Goal: Task Accomplishment & Management: Manage account settings

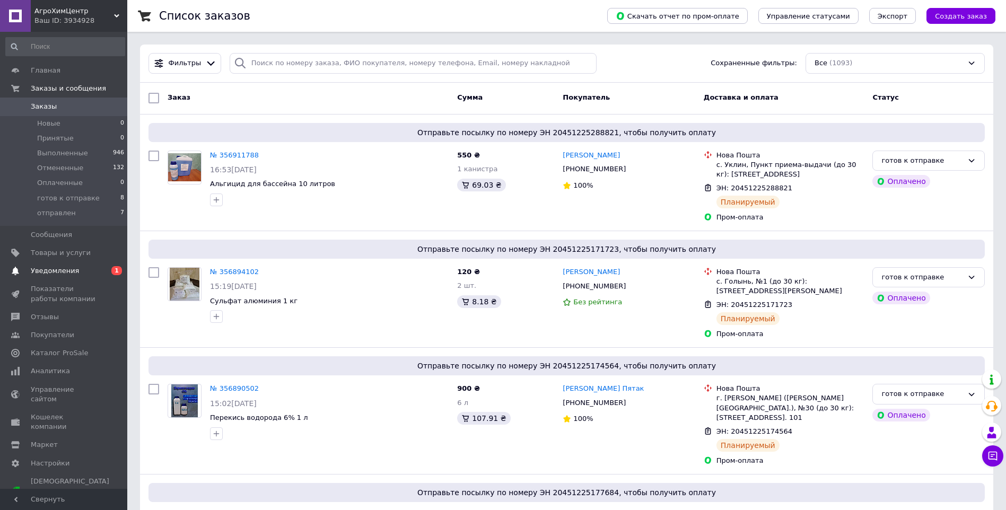
click at [68, 270] on span "Уведомления" at bounding box center [55, 271] width 48 height 10
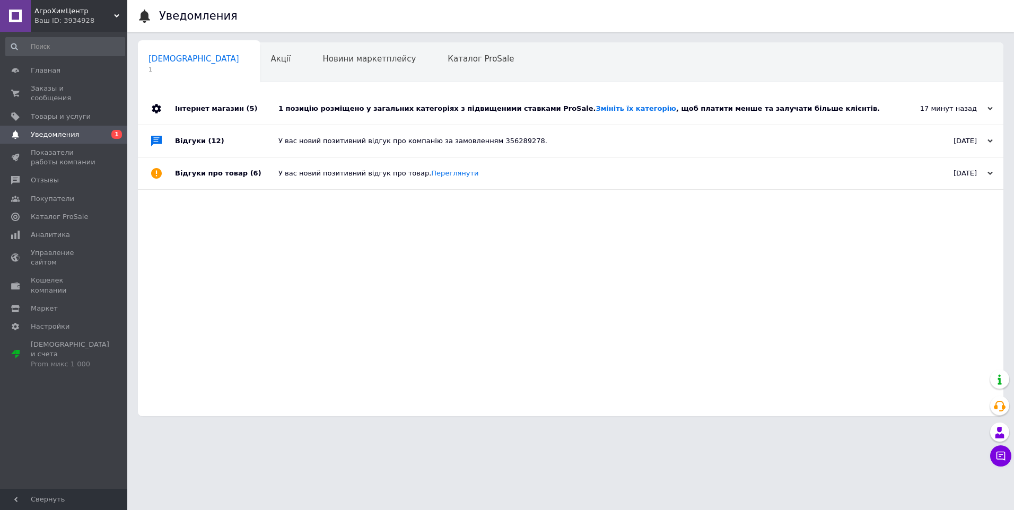
click at [442, 106] on div "1 позицію розміщено у загальних категоріях з підвищеними ставками ProSale. Змін…" at bounding box center [582, 109] width 608 height 10
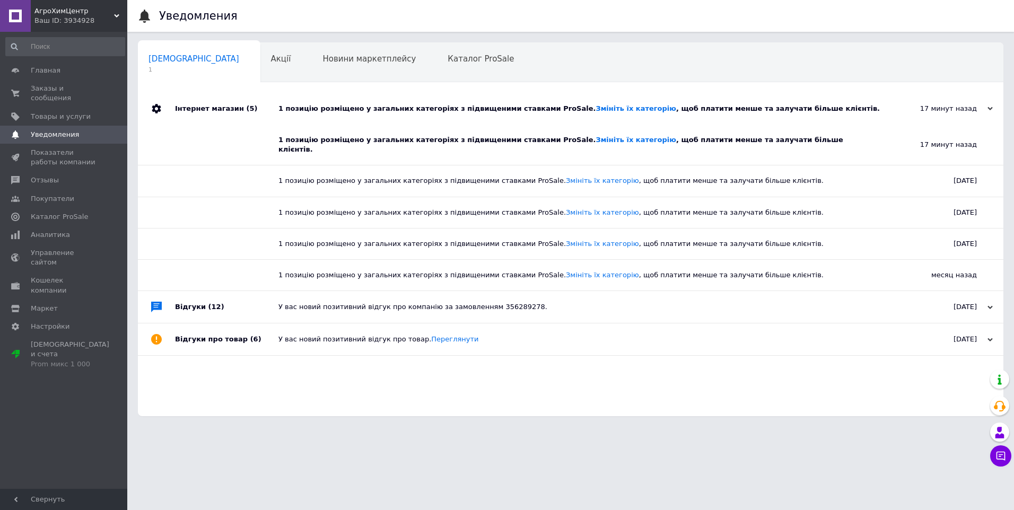
click at [720, 142] on div "1 позицію розміщено у загальних категоріях з підвищеними ставками ProSale. Змін…" at bounding box center [574, 144] width 592 height 19
click at [596, 137] on link "Змініть їх категорію" at bounding box center [636, 140] width 80 height 8
